Goal: Information Seeking & Learning: Learn about a topic

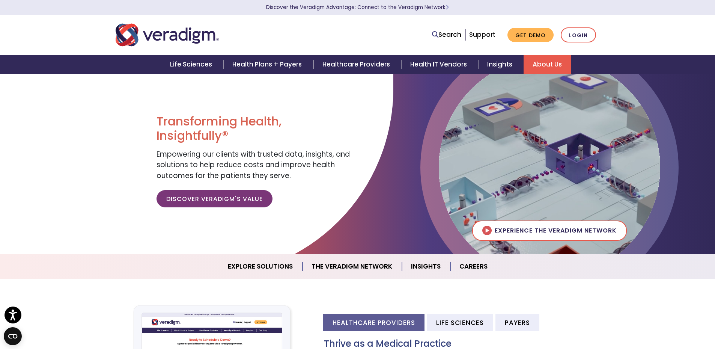
click at [531, 62] on link "About Us" at bounding box center [547, 64] width 47 height 19
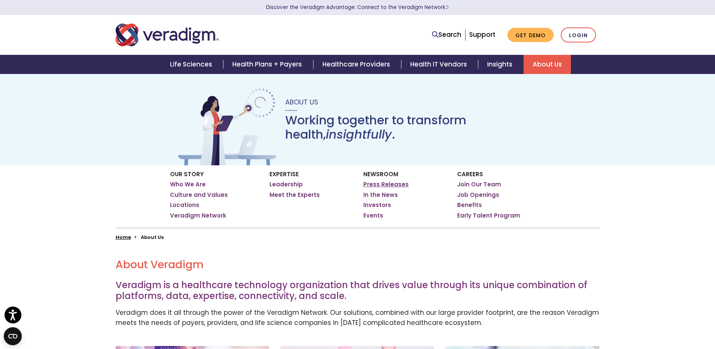
click at [391, 185] on link "Press Releases" at bounding box center [385, 185] width 45 height 8
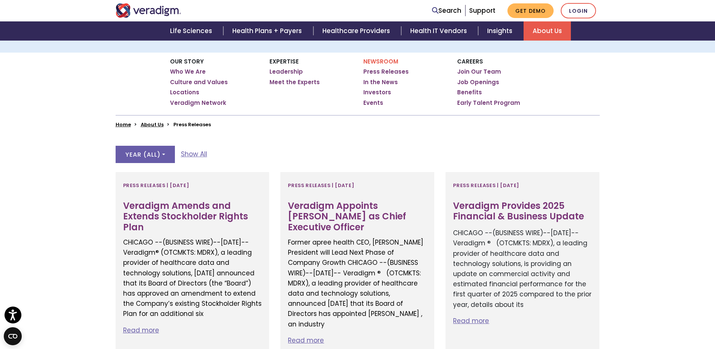
scroll to position [225, 0]
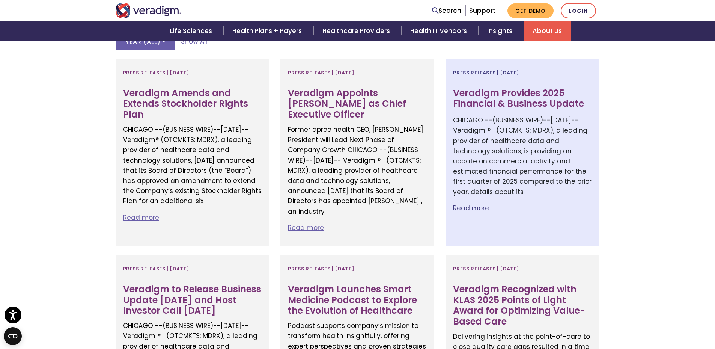
click at [527, 163] on p "CHICAGO --(BUSINESS WIRE)--Jun. 23, 2025-- Veradigm ® (OTCMKTS: MDRX), a leadin…" at bounding box center [522, 156] width 139 height 82
